Goal: Task Accomplishment & Management: Use online tool/utility

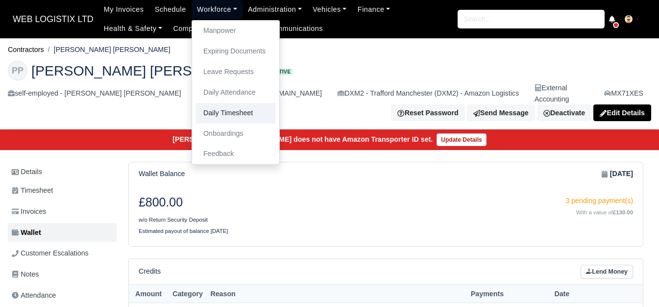
click at [235, 111] on link "Daily Timesheet" at bounding box center [235, 113] width 79 height 21
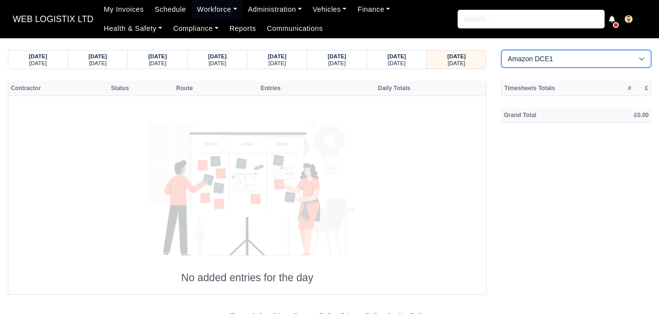
click at [577, 56] on select "Amazon DCE1 DWN2 - Knowsley (DWN2) - Amazon Logistics (L34 7XL) DXM2 - Trafford…" at bounding box center [576, 59] width 150 height 18
select select "1"
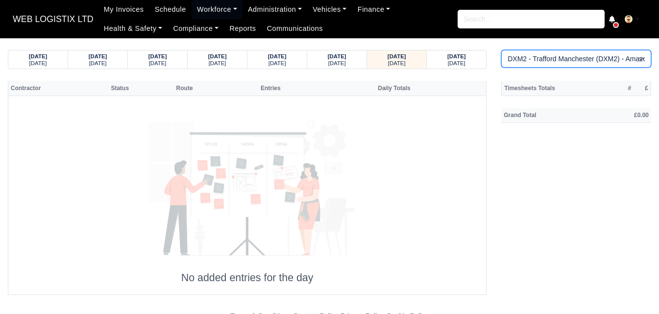
click at [501, 50] on select "Amazon DCE1 DWN2 - Knowsley (DWN2) - Amazon Logistics (L34 7XL) DXM2 - Trafford…" at bounding box center [576, 59] width 150 height 18
